Goal: Communication & Community: Ask a question

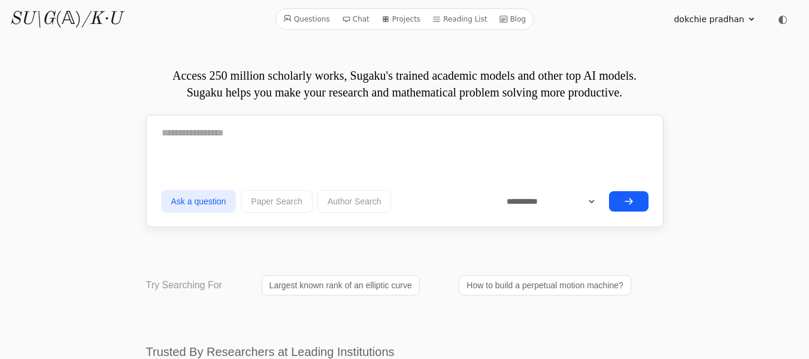
click at [751, 21] on icon at bounding box center [751, 19] width 10 height 10
click at [753, 17] on icon at bounding box center [751, 19] width 10 height 10
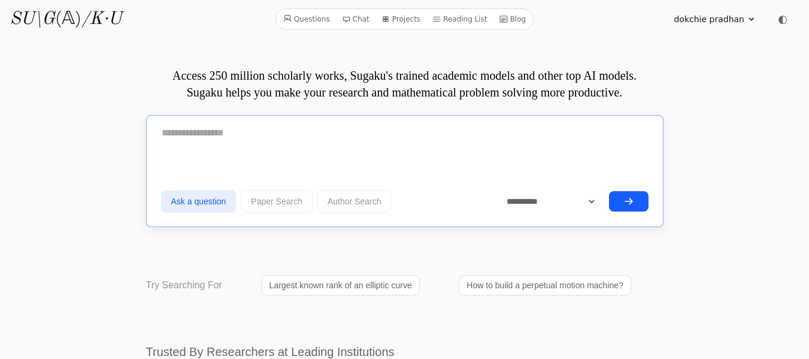
click at [165, 130] on textarea at bounding box center [404, 133] width 487 height 30
paste textarea "**********"
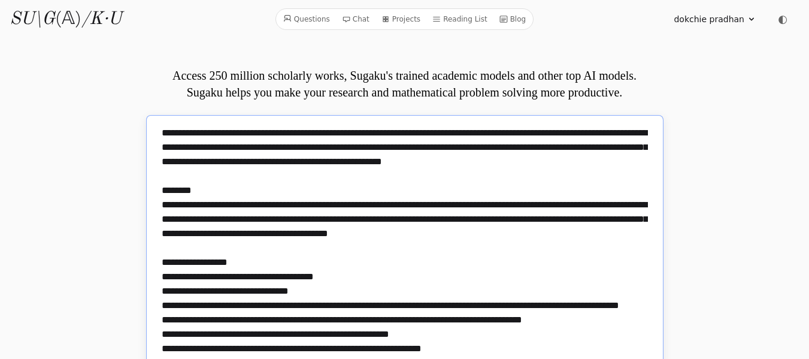
scroll to position [1244, 0]
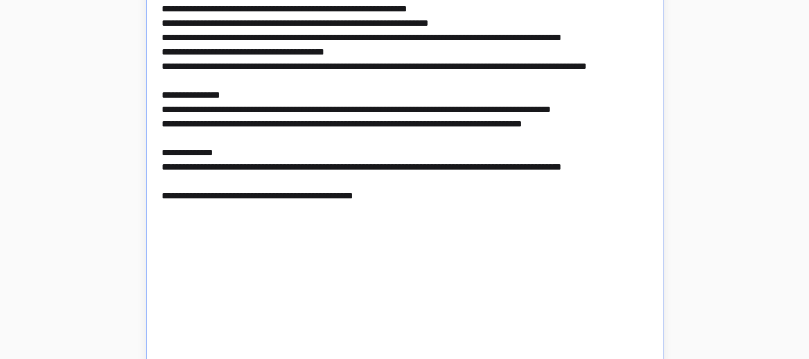
paste textarea "**********"
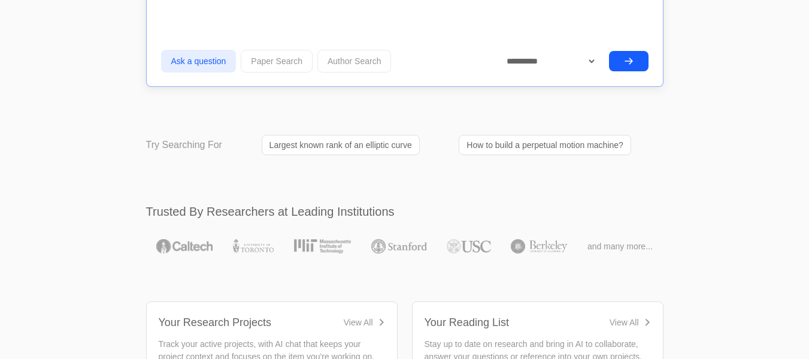
scroll to position [7326, 0]
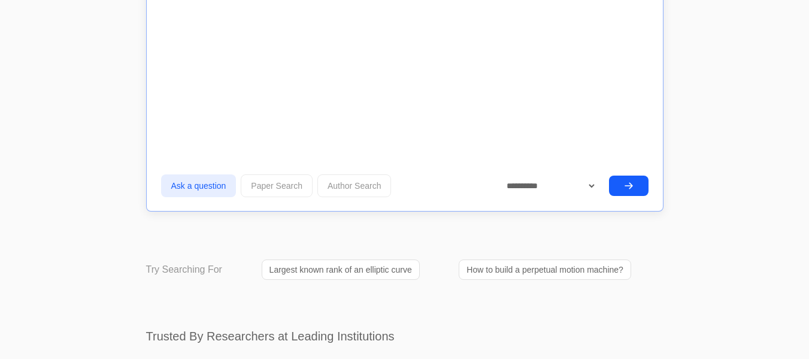
type textarea "**********"
click at [185, 186] on button "Ask a question" at bounding box center [198, 185] width 75 height 23
click at [631, 190] on button "submit" at bounding box center [629, 185] width 40 height 20
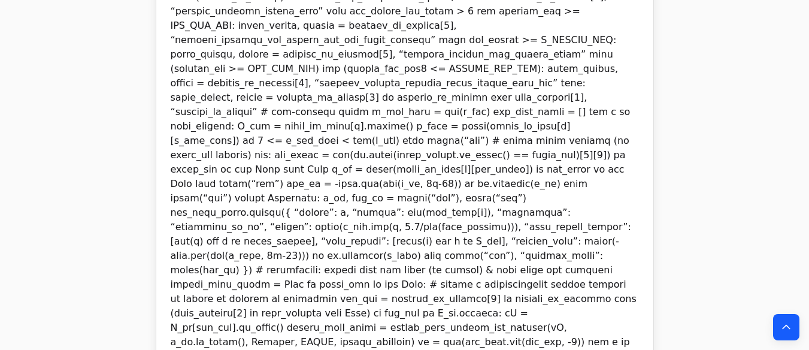
scroll to position [8164, 0]
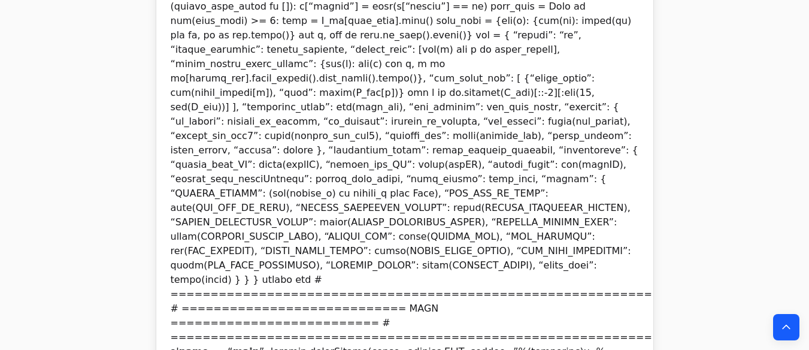
scroll to position [8413, 0]
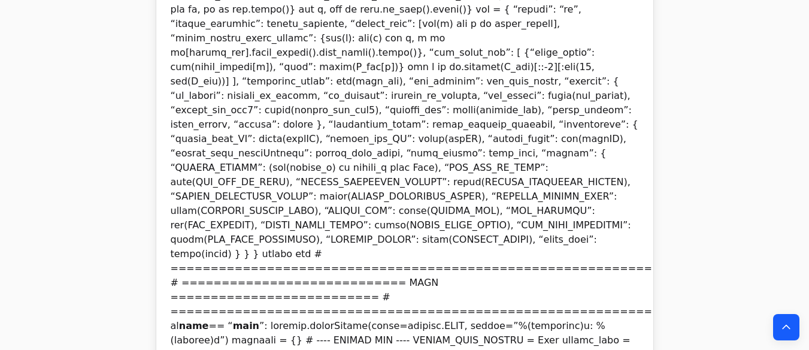
drag, startPoint x: 245, startPoint y: 138, endPoint x: 168, endPoint y: 241, distance: 128.7
click at [784, 327] on icon "Back to top" at bounding box center [785, 327] width 7 height 4
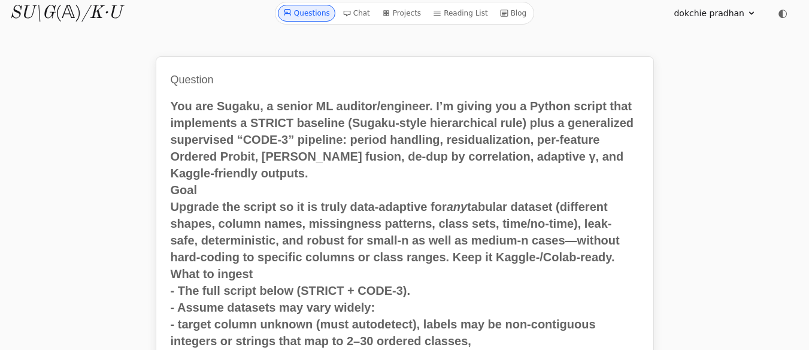
scroll to position [0, 0]
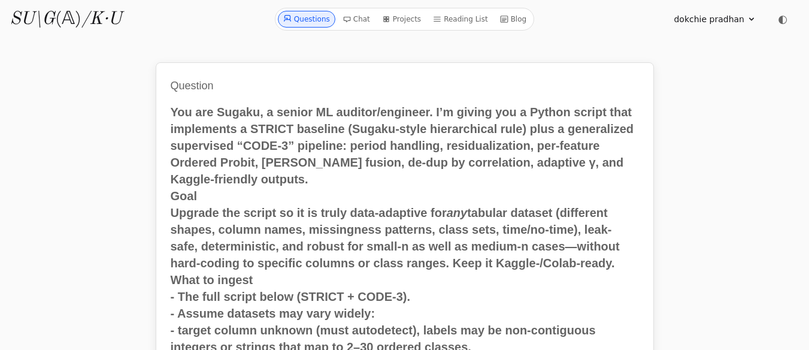
click at [751, 16] on icon at bounding box center [751, 19] width 10 height 10
click at [666, 71] on link "Sign out" at bounding box center [693, 68] width 115 height 22
